Goal: Transaction & Acquisition: Obtain resource

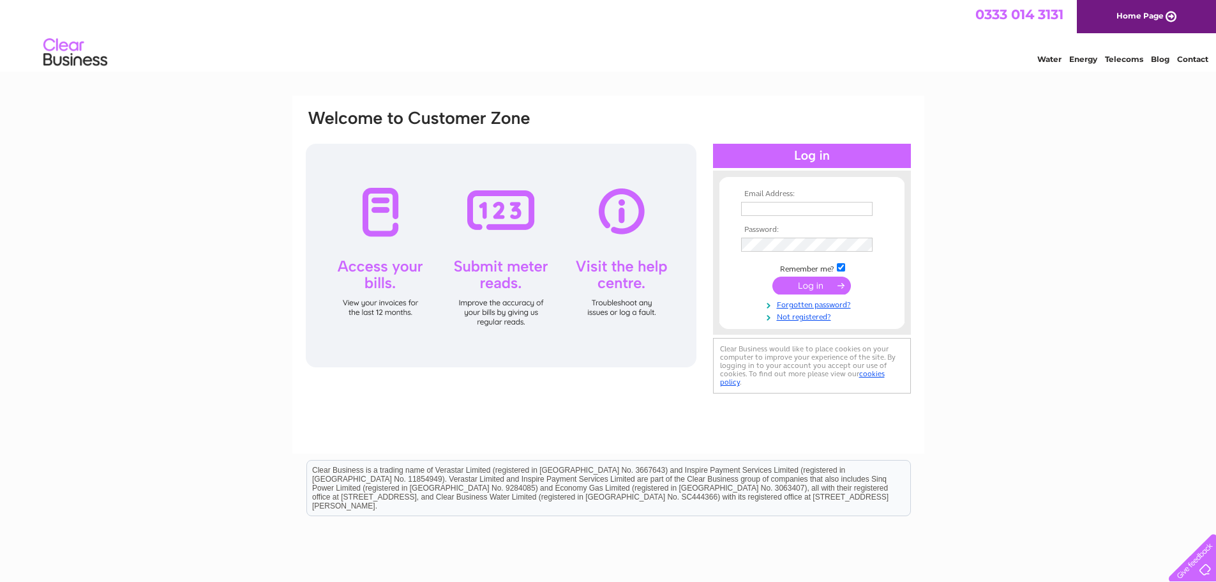
click at [782, 207] on input "text" at bounding box center [807, 209] width 132 height 14
type input "[EMAIL_ADDRESS][DOMAIN_NAME]"
click at [772, 278] on input "submit" at bounding box center [811, 287] width 79 height 18
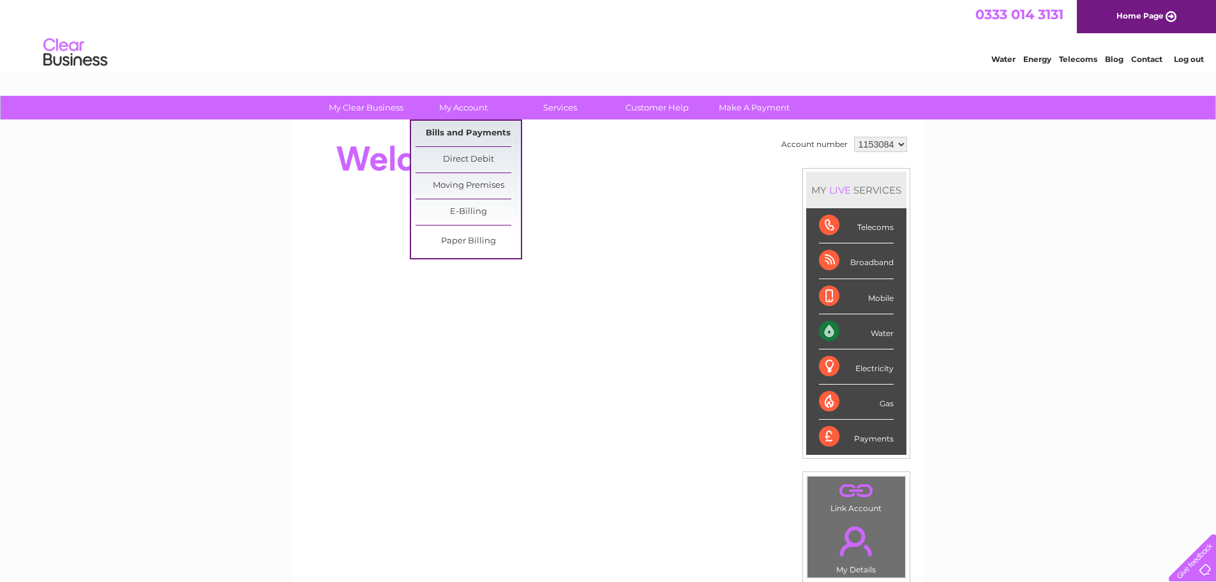
click at [462, 131] on link "Bills and Payments" at bounding box center [468, 134] width 105 height 26
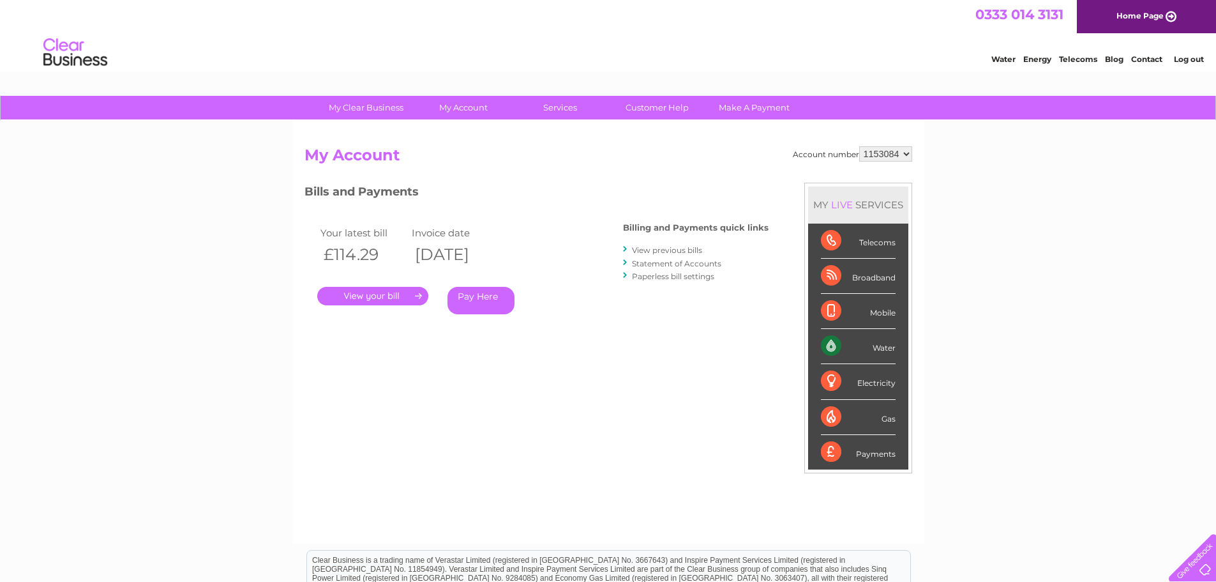
click at [408, 292] on link "." at bounding box center [372, 296] width 111 height 19
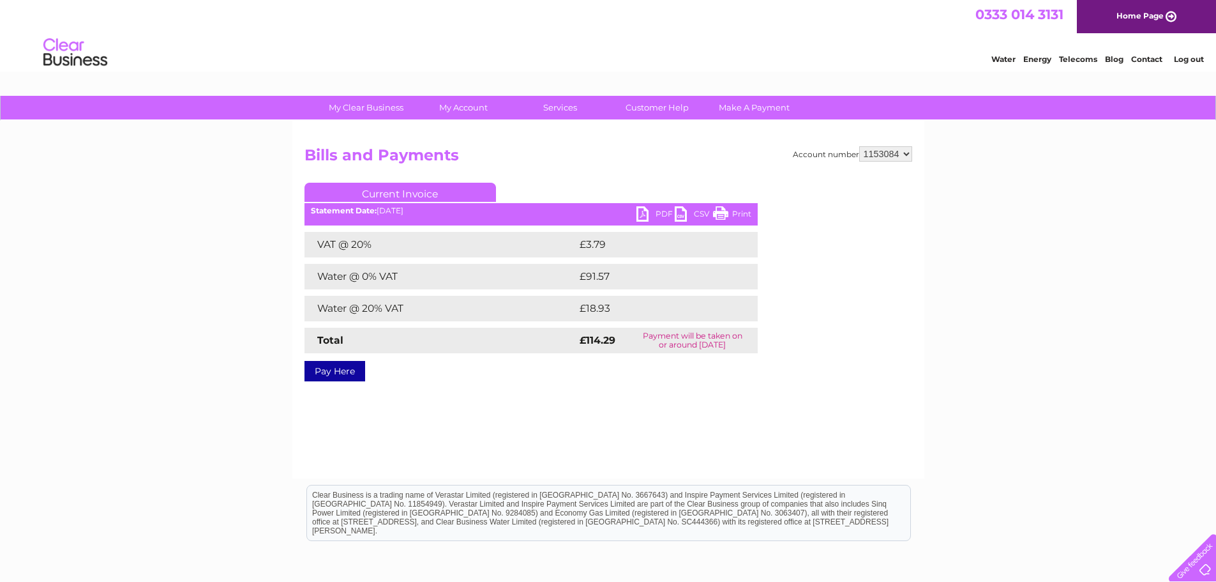
click at [652, 216] on link "PDF" at bounding box center [655, 215] width 38 height 19
